Goal: Task Accomplishment & Management: Complete application form

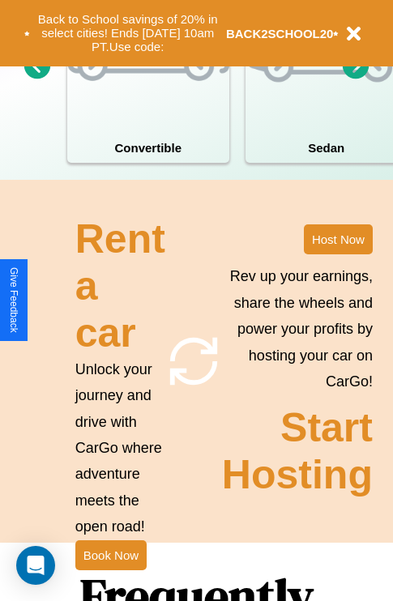
scroll to position [1963, 0]
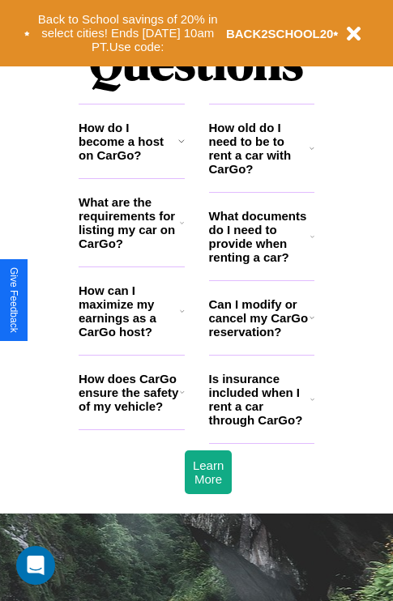
click at [182, 399] on icon at bounding box center [182, 392] width 5 height 13
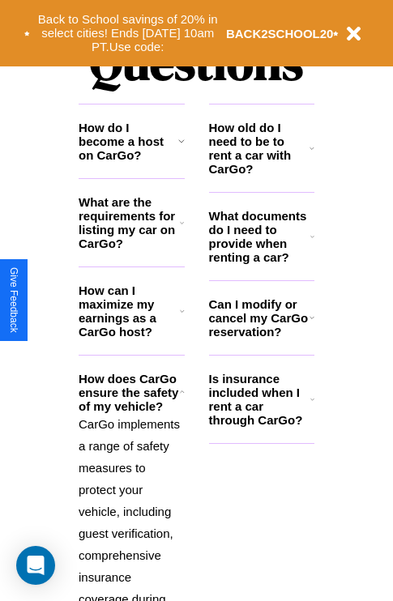
click at [131, 337] on h3 "How can I maximize my earnings as a CarGo host?" at bounding box center [129, 311] width 101 height 55
click at [182, 399] on icon at bounding box center [182, 392] width 5 height 13
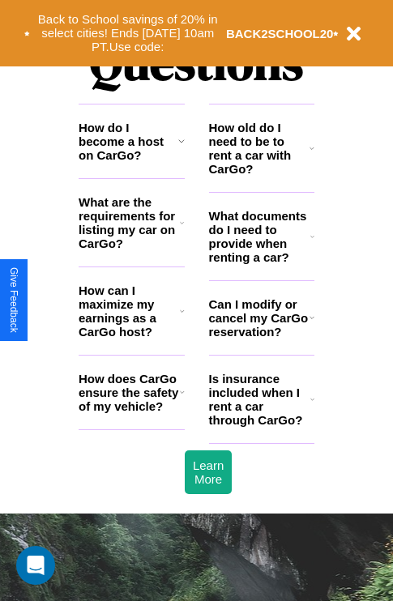
click at [261, 263] on h3 "What documents do I need to provide when renting a car?" at bounding box center [260, 236] width 102 height 55
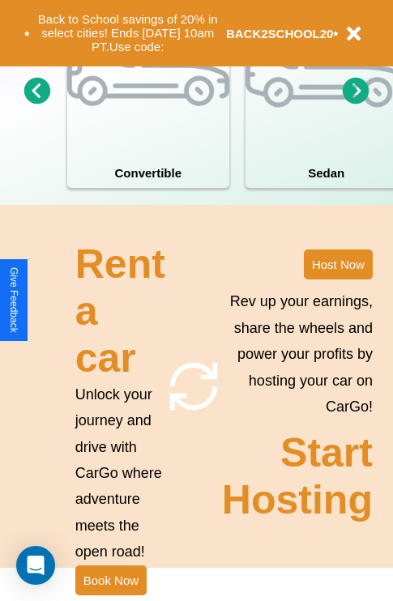
scroll to position [1262, 0]
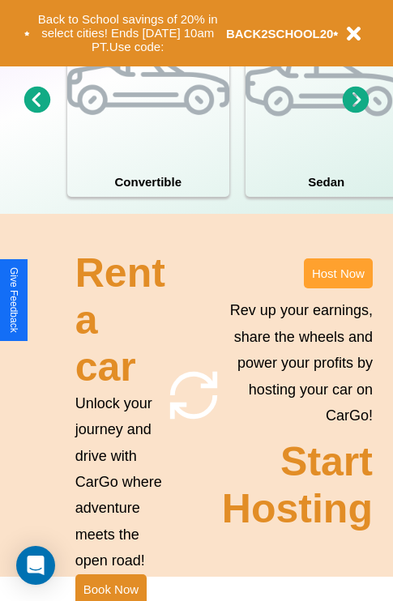
click at [338, 288] on button "Host Now" at bounding box center [338, 273] width 69 height 30
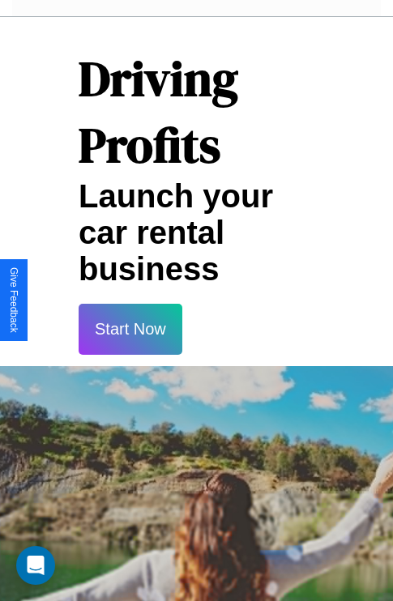
scroll to position [2385, 0]
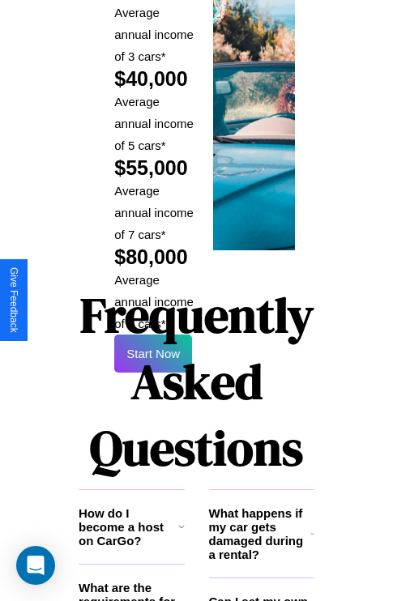
click at [153, 300] on h1 "Frequently Asked Questions" at bounding box center [197, 382] width 236 height 216
